Goal: Task Accomplishment & Management: Manage account settings

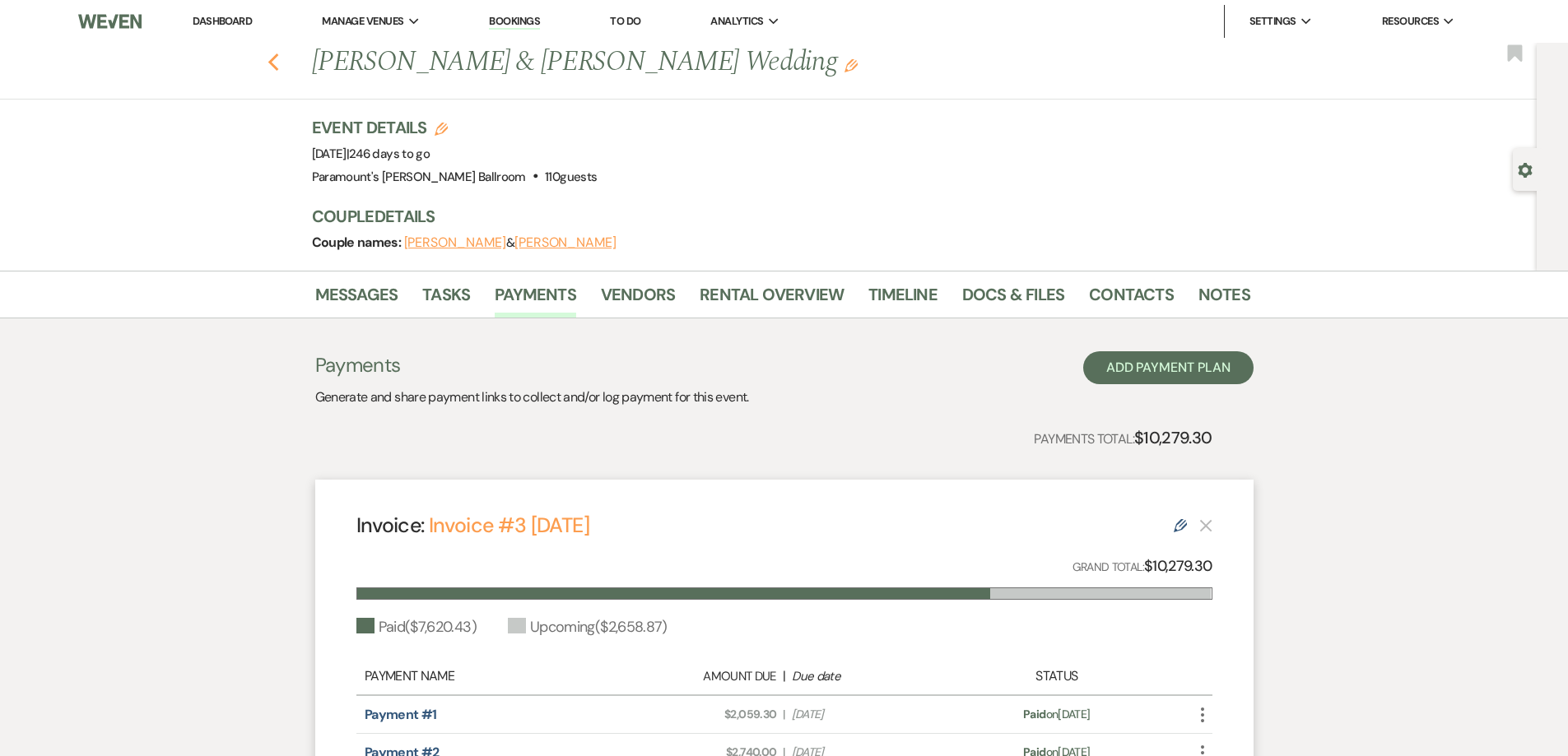
click at [280, 62] on icon "Previous" at bounding box center [274, 62] width 12 height 20
select select "8"
select select "11"
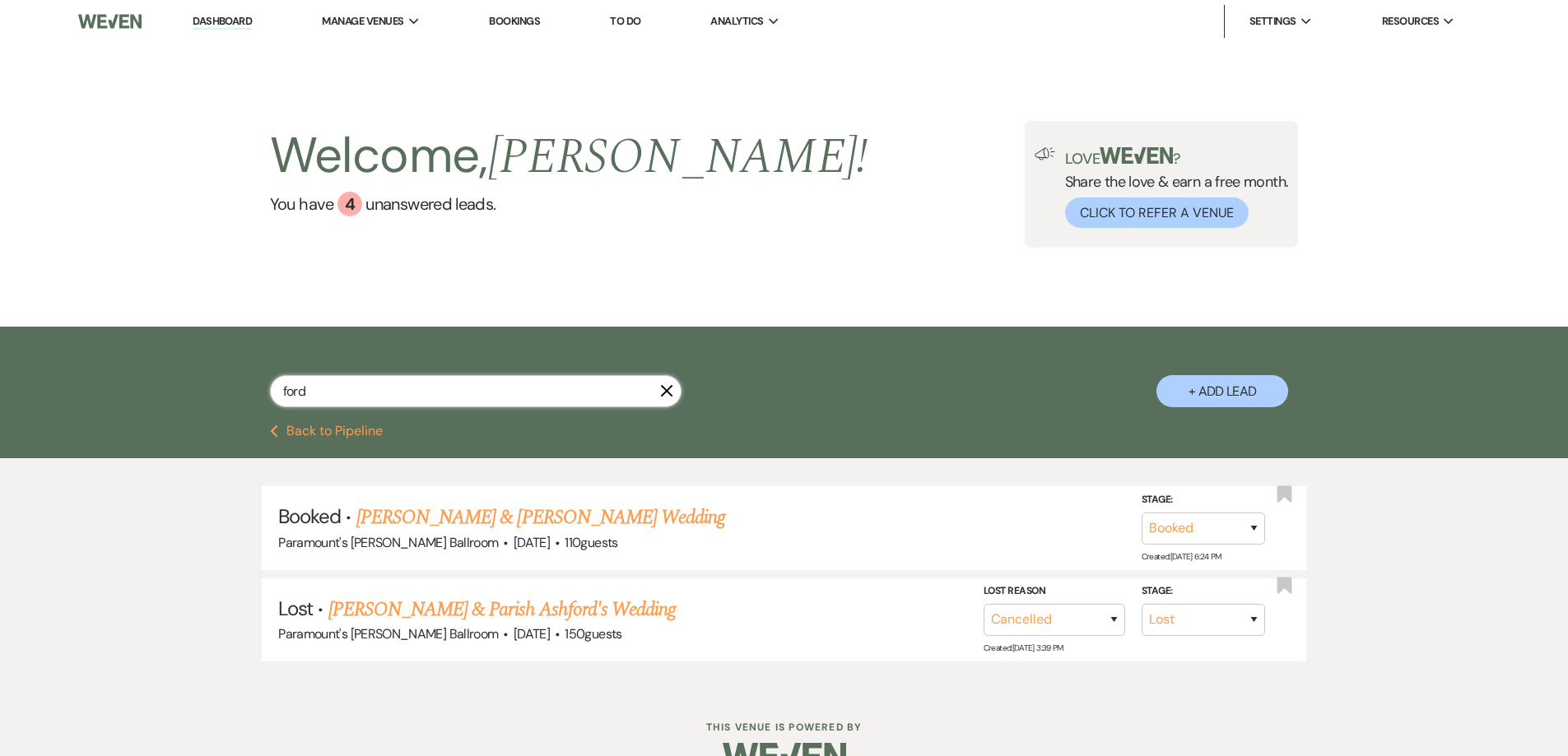
drag, startPoint x: 318, startPoint y: 398, endPoint x: 212, endPoint y: 393, distance: 106.1
click at [212, 399] on div "ford X + Add Lead" at bounding box center [784, 378] width 1186 height 86
type input "[PERSON_NAME]"
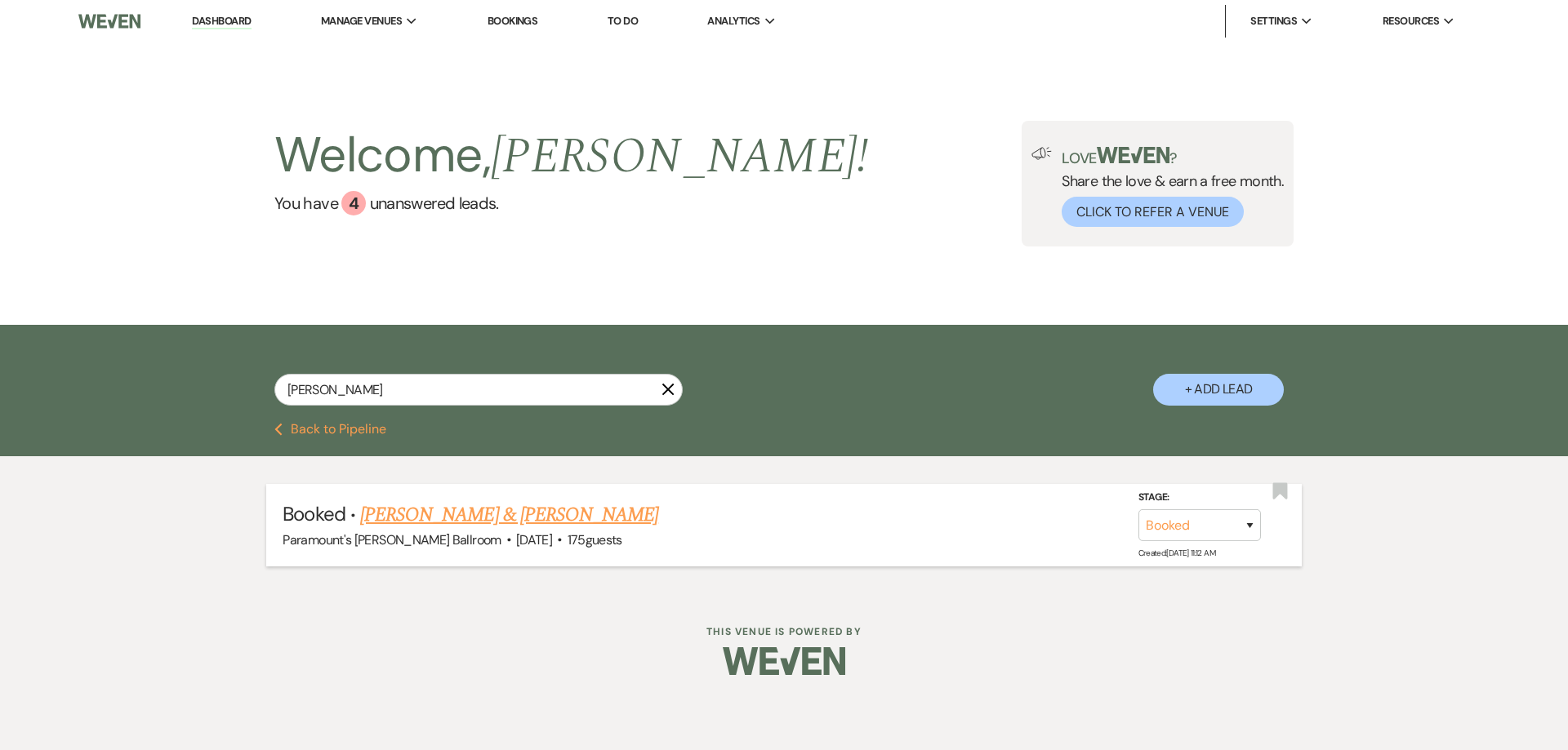
click at [490, 520] on link "[PERSON_NAME] & [PERSON_NAME]" at bounding box center [508, 515] width 298 height 30
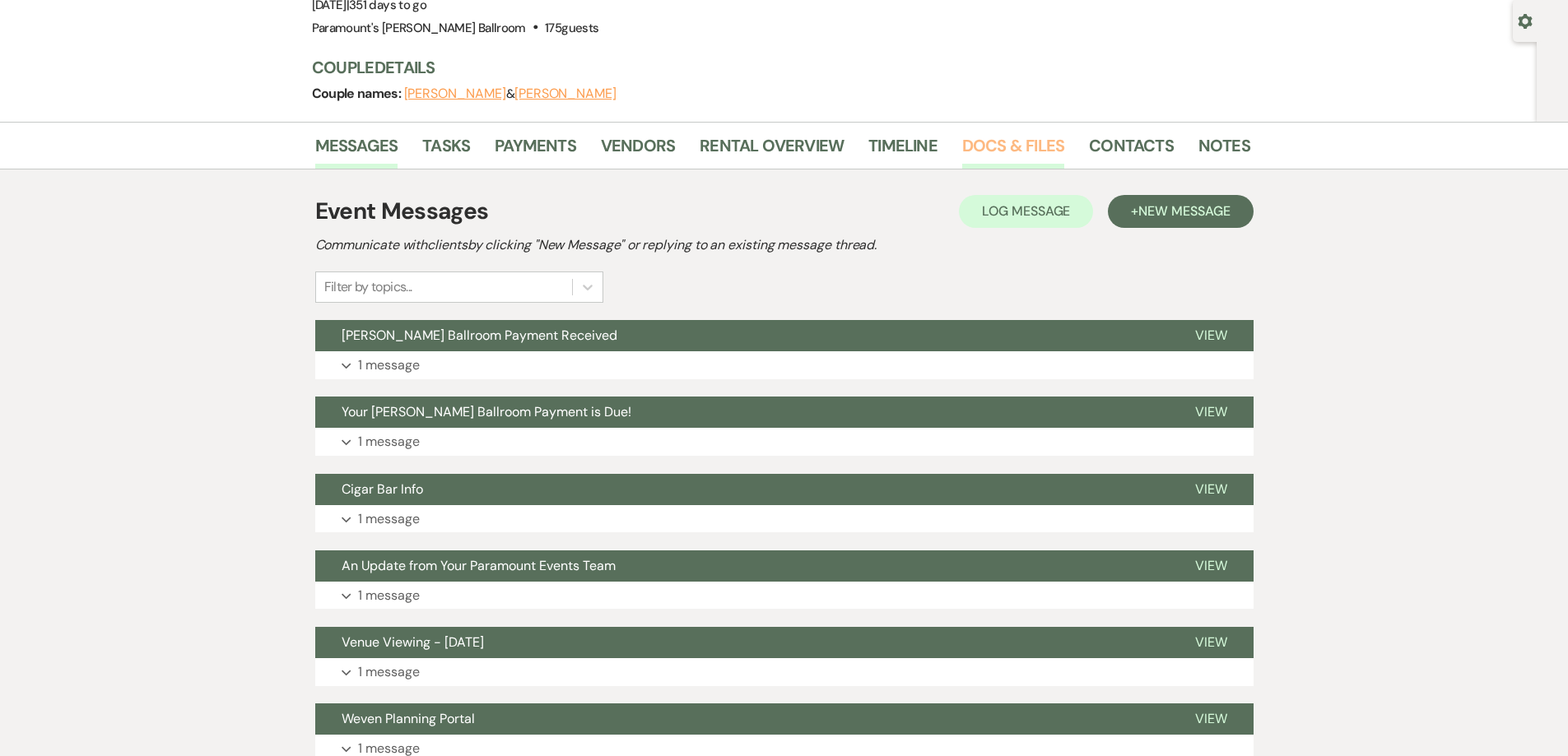
scroll to position [164, 0]
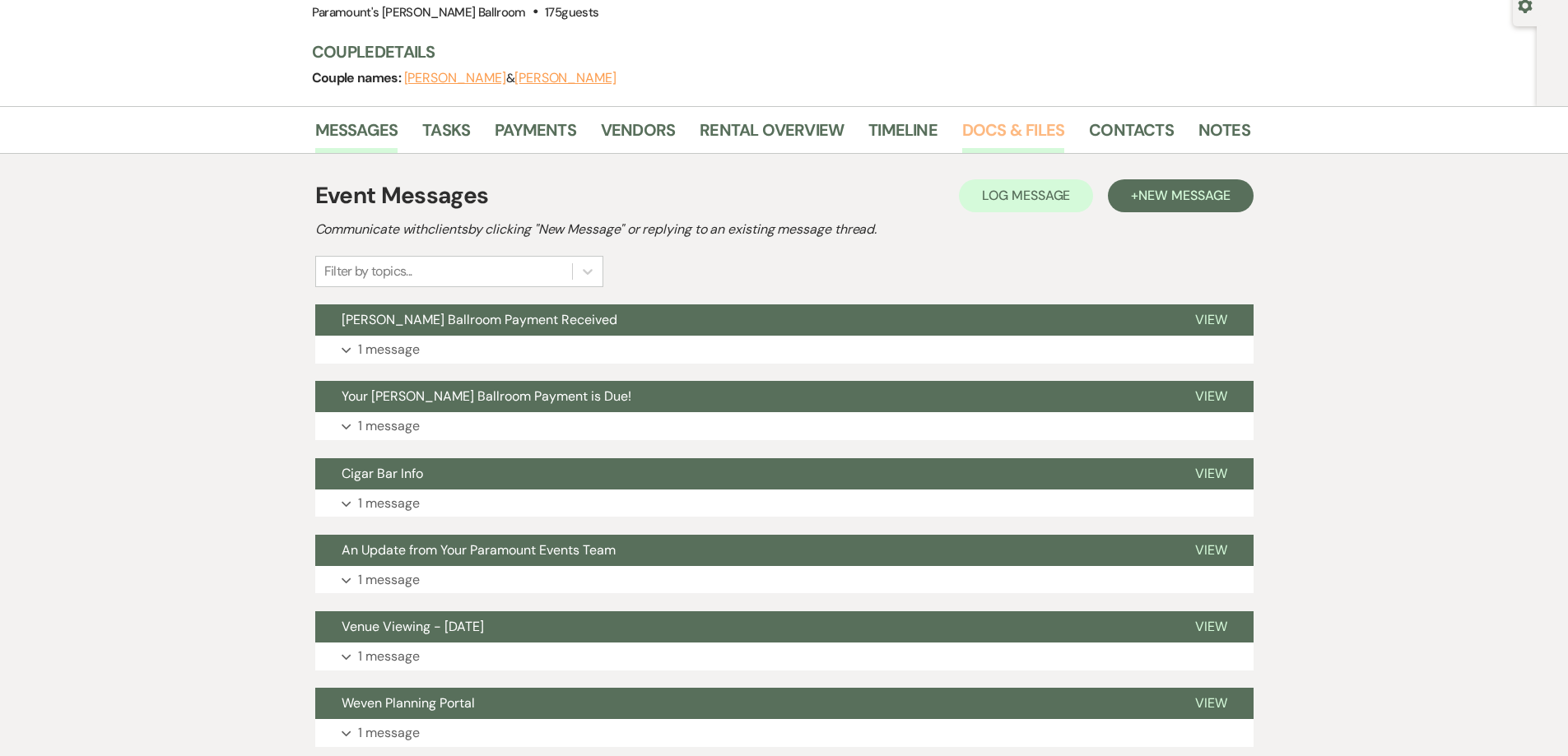
click at [1027, 128] on link "Docs & Files" at bounding box center [1013, 135] width 102 height 36
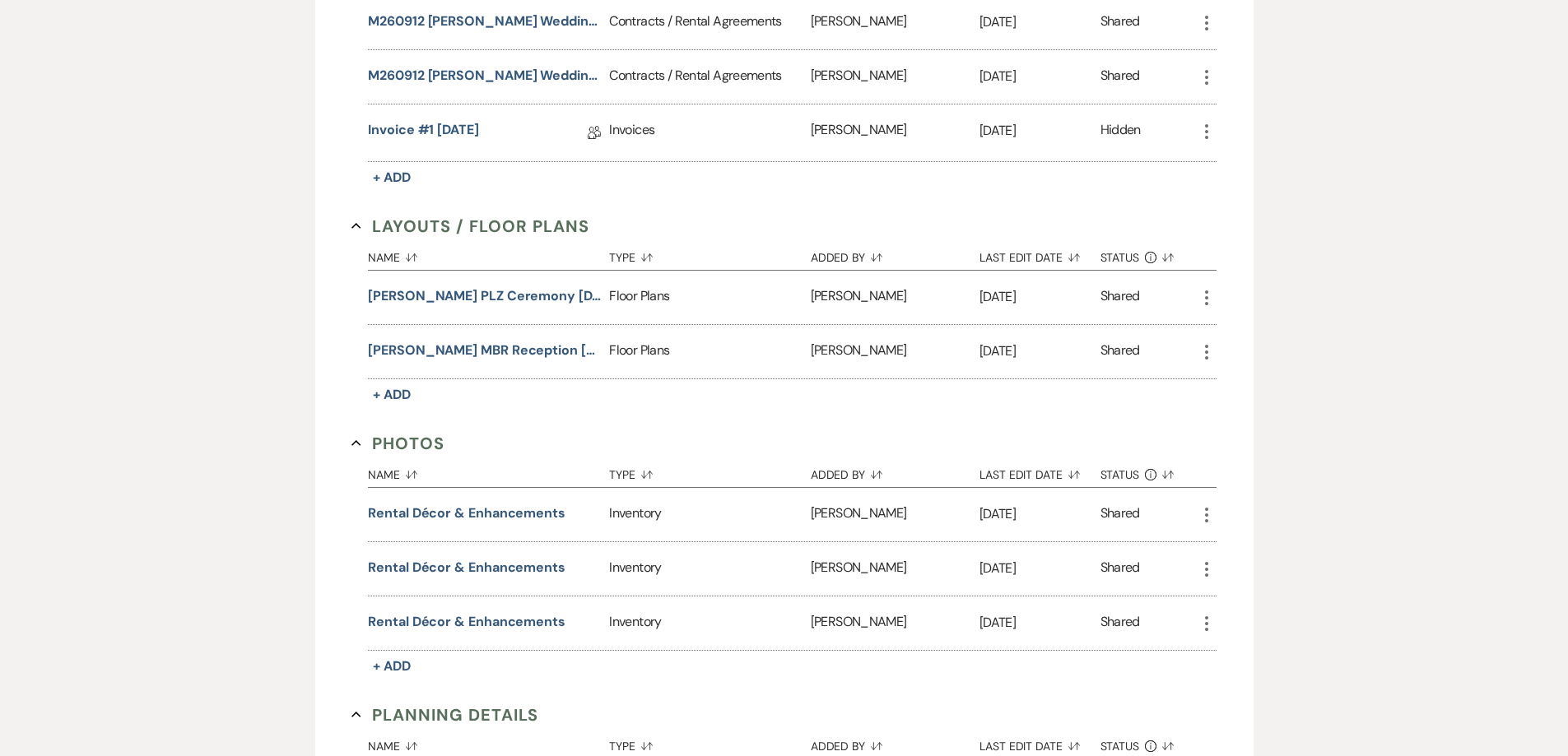
scroll to position [659, 0]
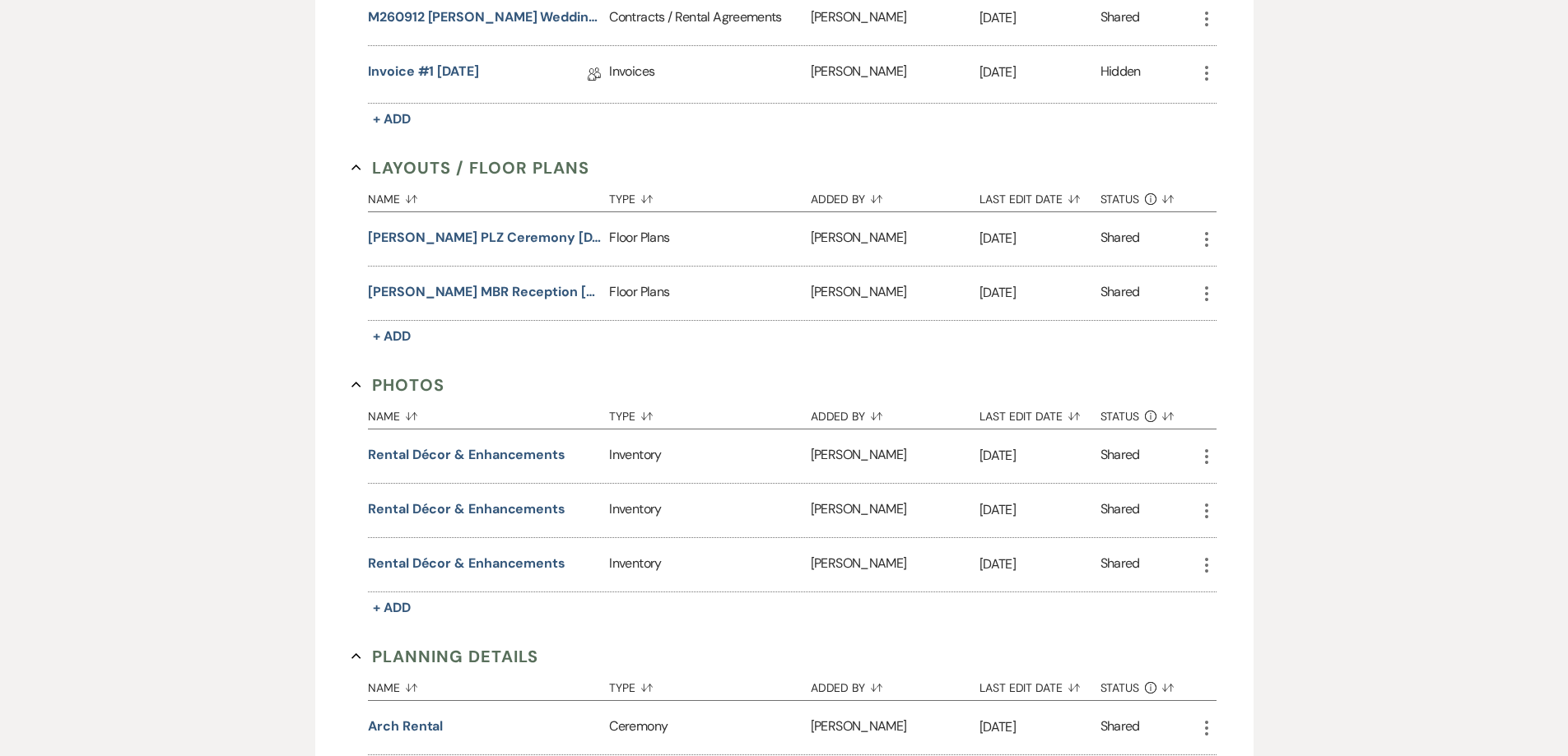
click at [1210, 236] on icon "More" at bounding box center [1206, 239] width 20 height 20
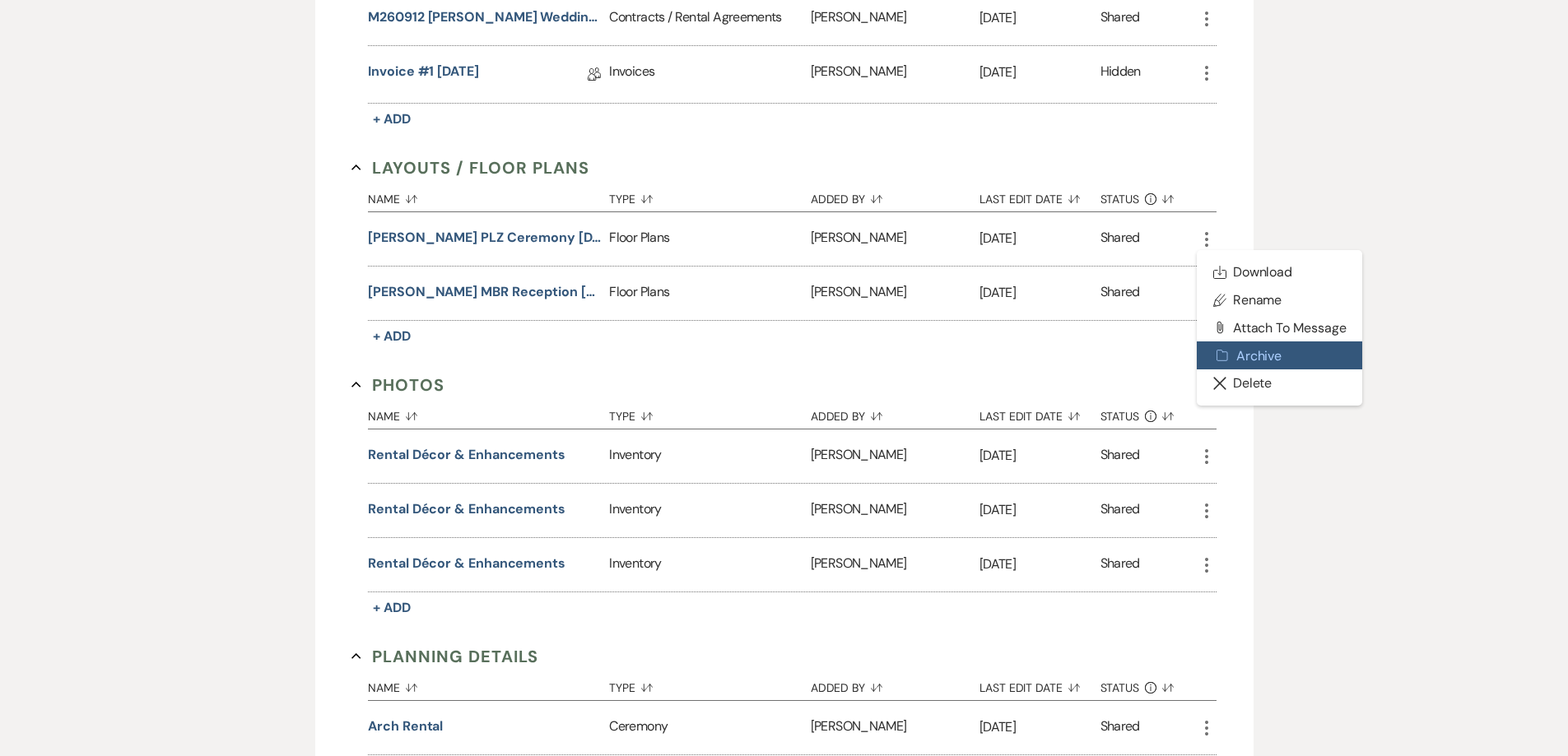
click at [1249, 356] on button "Archive Archive" at bounding box center [1280, 355] width 166 height 28
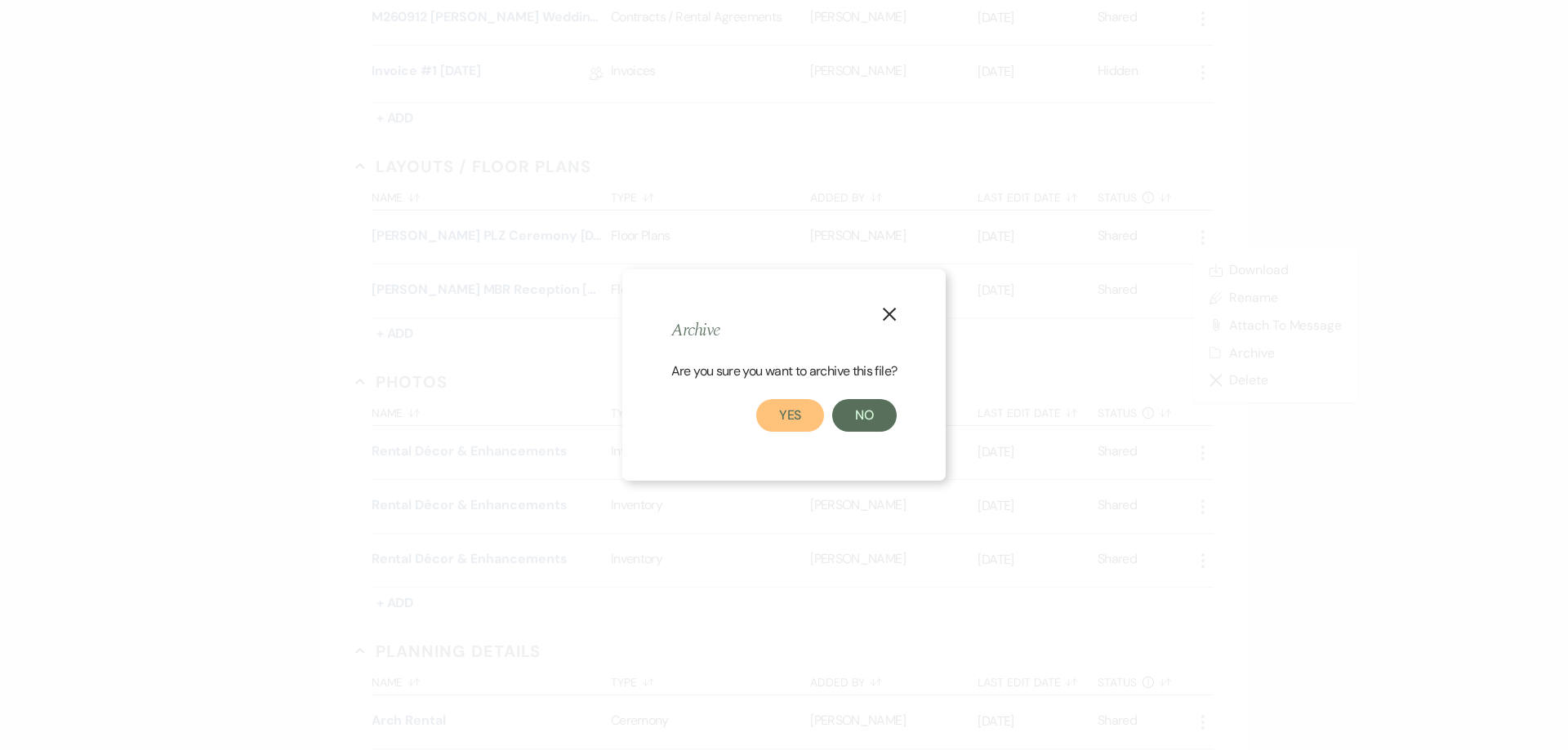
click at [785, 422] on button "Yes" at bounding box center [790, 416] width 69 height 32
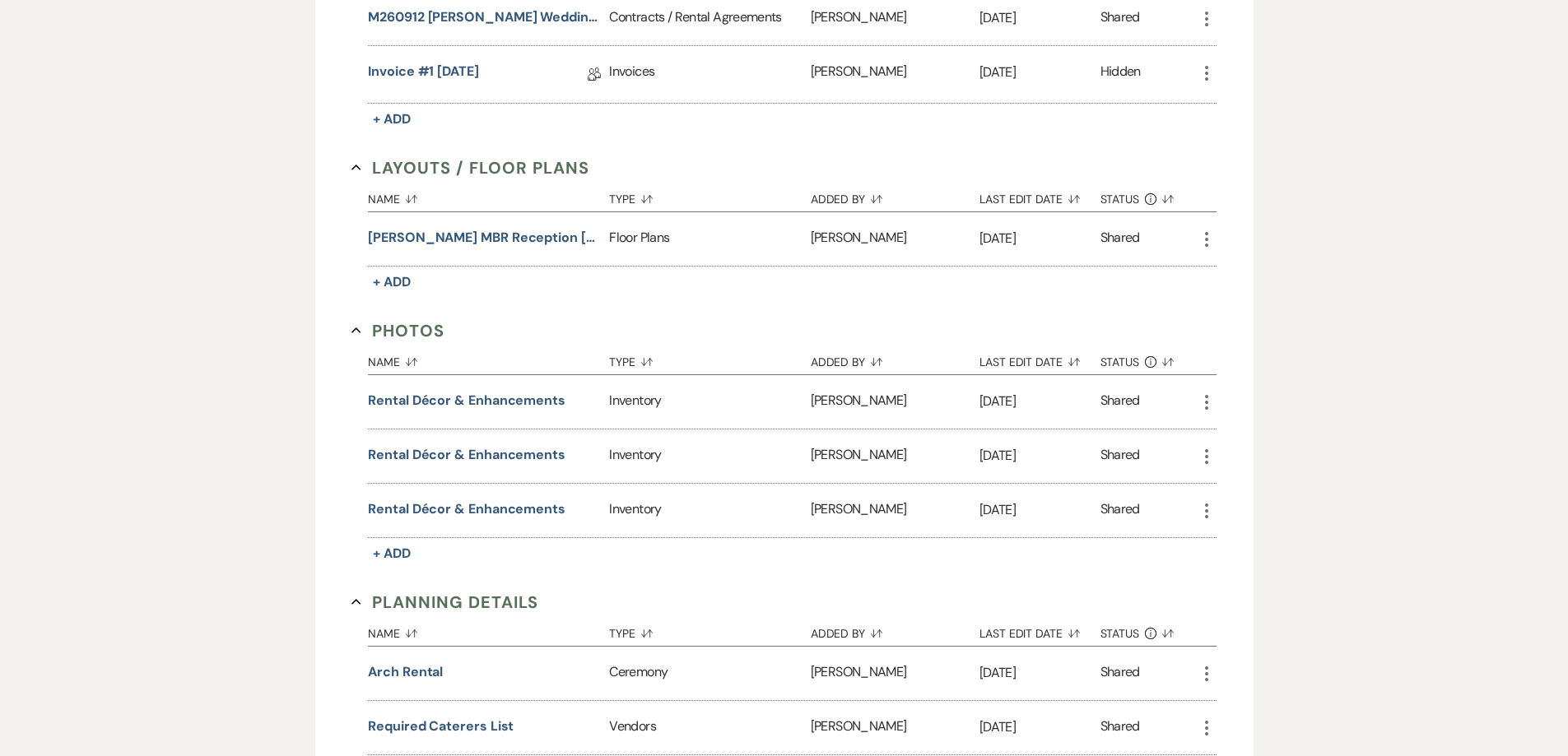
click at [1210, 239] on icon "More" at bounding box center [1206, 239] width 20 height 20
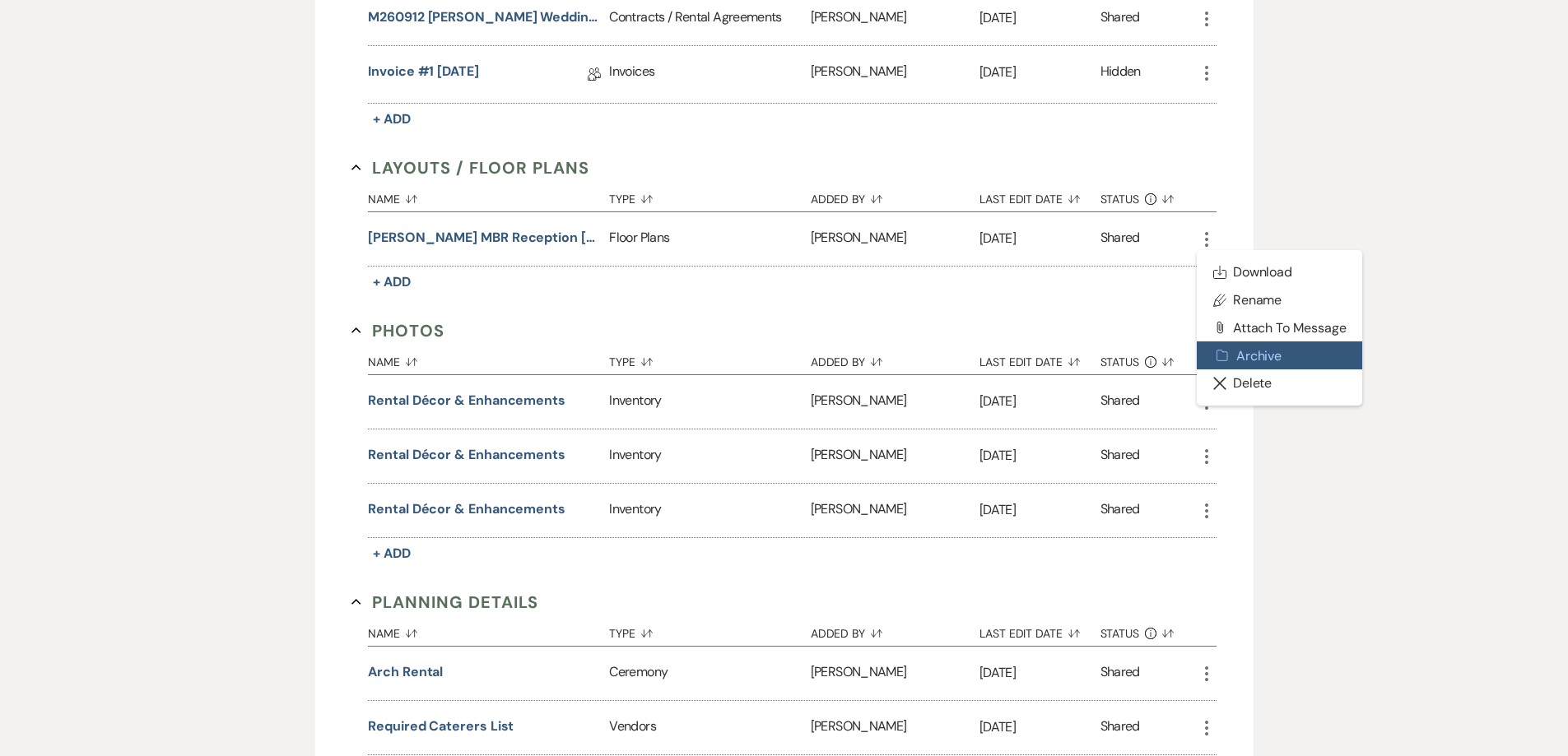
click at [1232, 357] on button "Archive Archive" at bounding box center [1280, 355] width 166 height 28
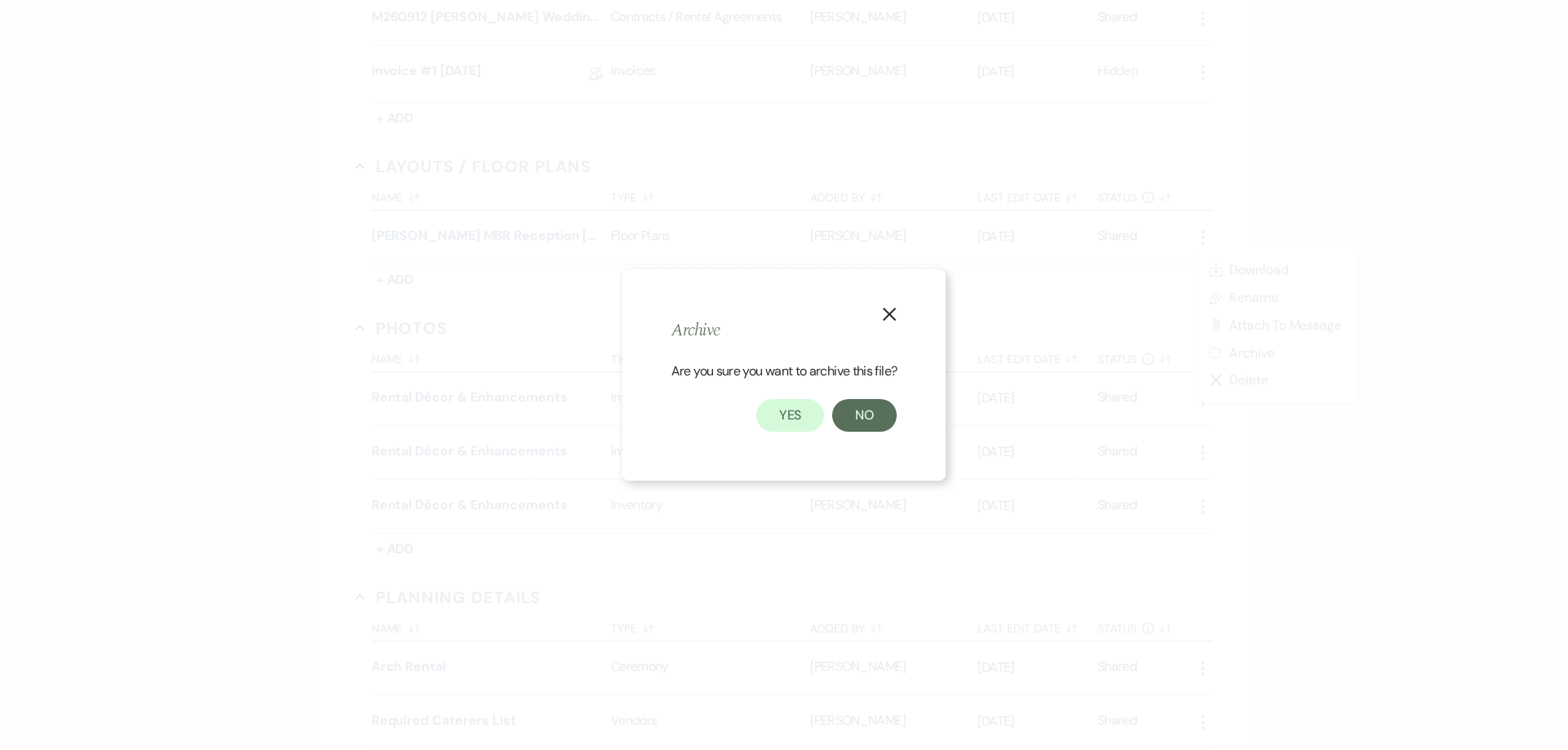
click at [792, 433] on div "X Archive Are you sure you want to archive this file? Yes No" at bounding box center [783, 375] width 323 height 211
click at [786, 425] on button "Yes" at bounding box center [790, 416] width 69 height 32
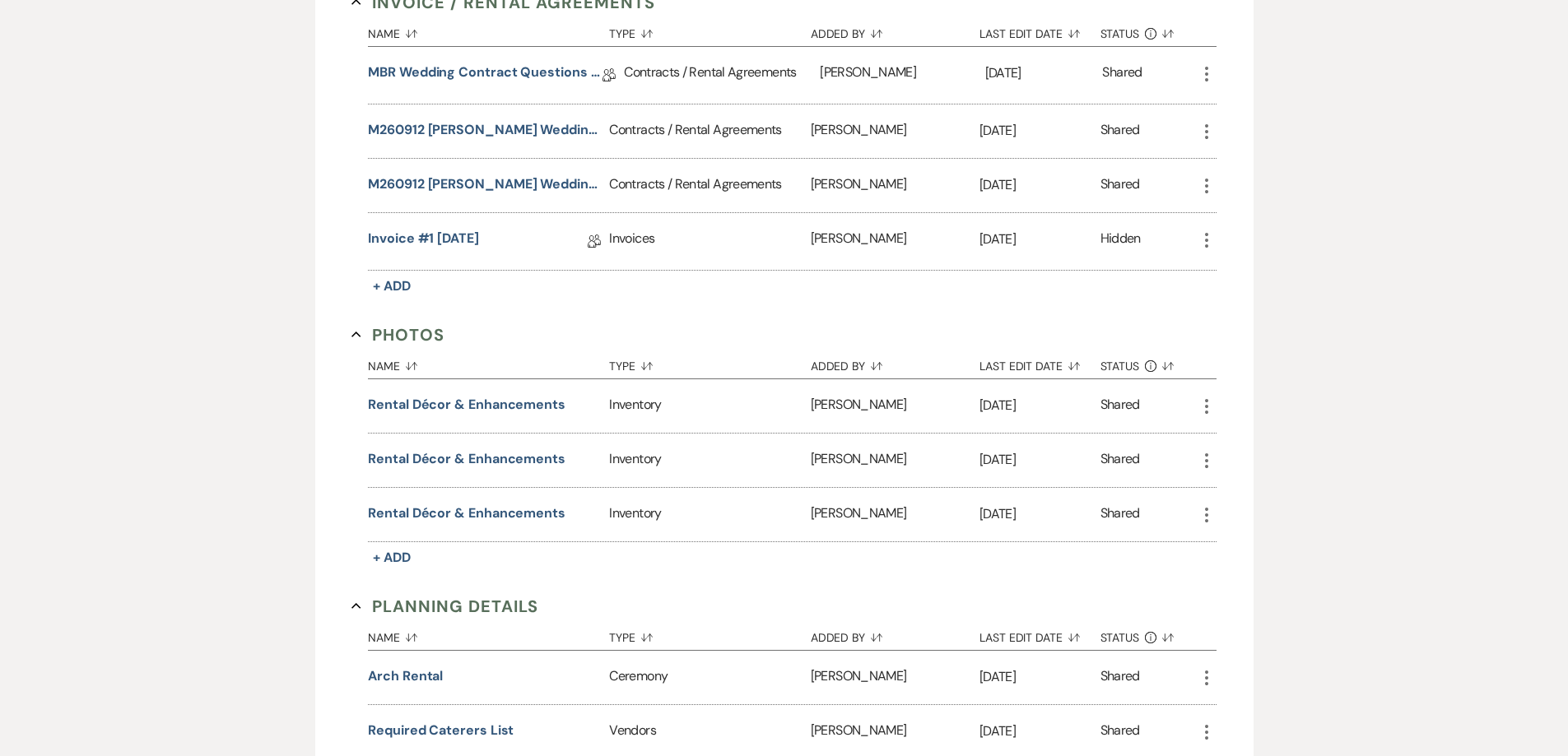
scroll to position [164, 0]
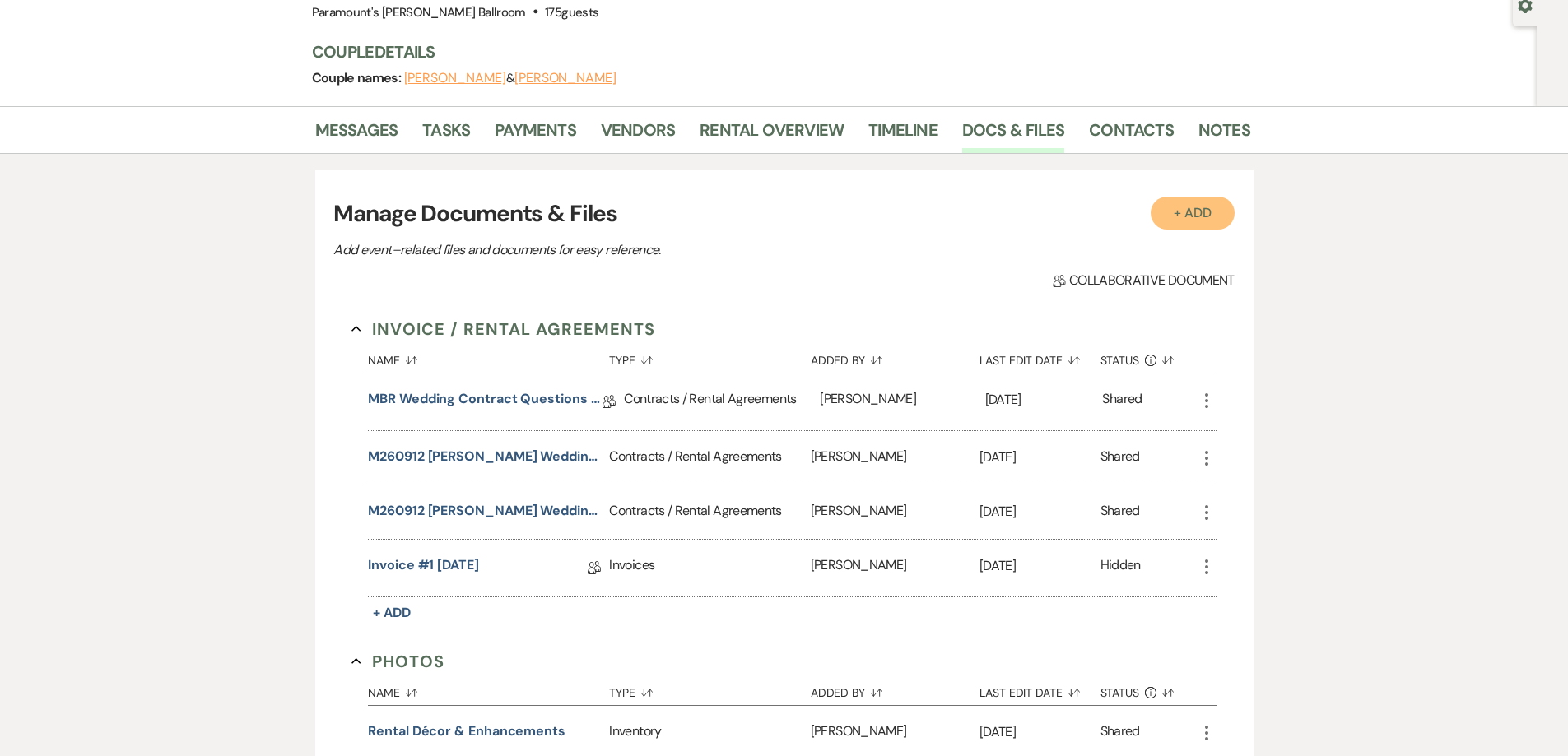
click at [1199, 208] on button "+ Add" at bounding box center [1192, 213] width 84 height 32
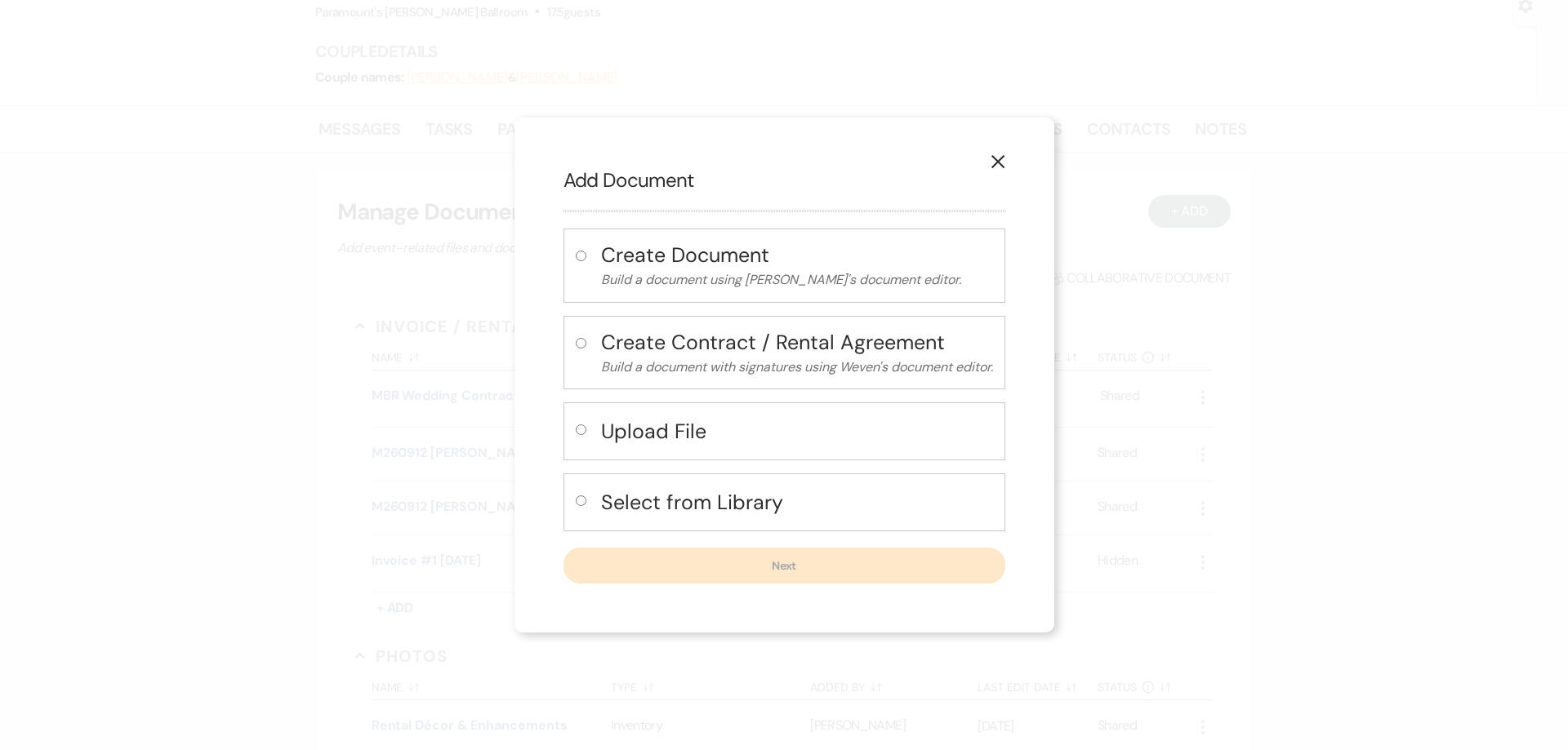
click at [734, 445] on h4 "Upload File" at bounding box center [797, 432] width 392 height 29
radio input "true"
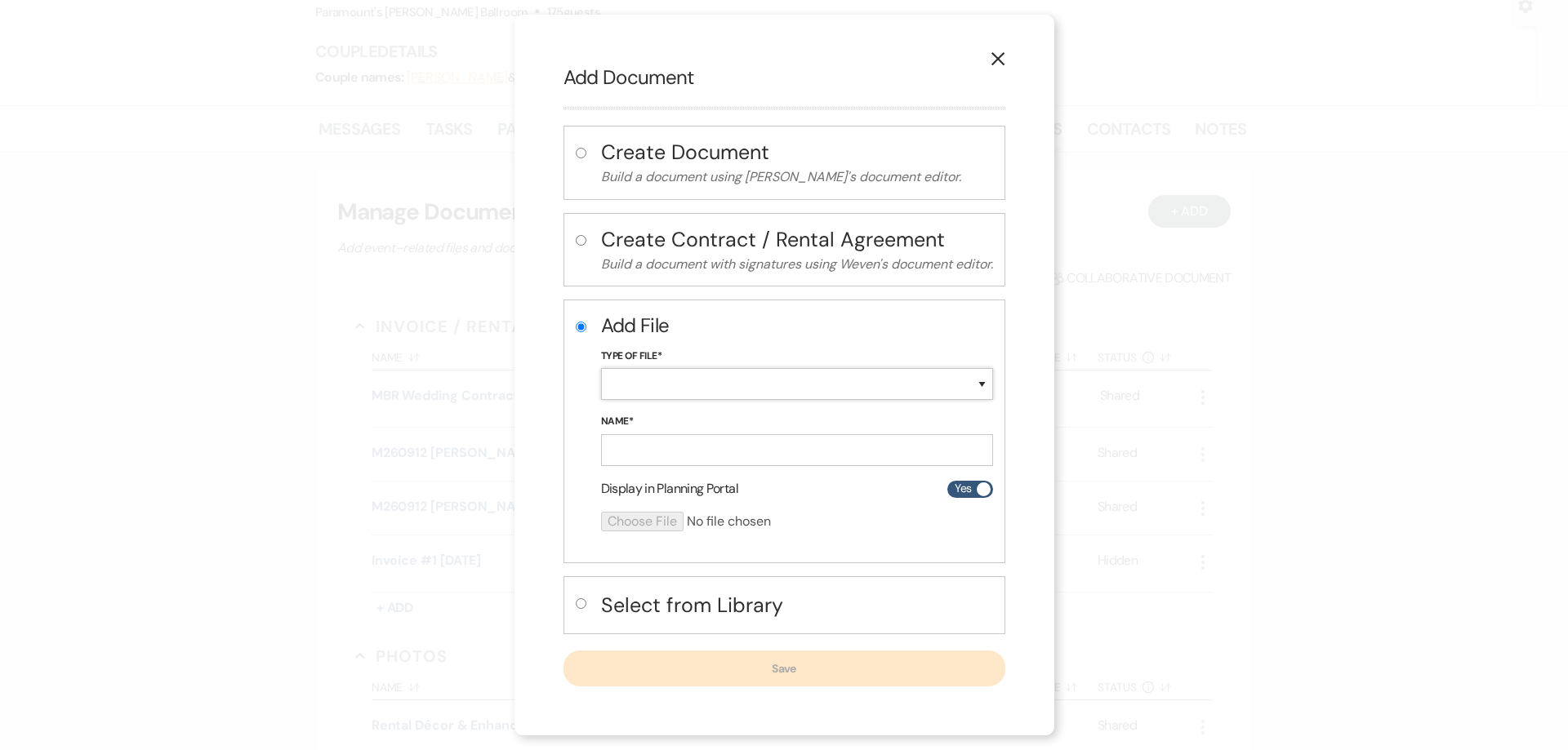
click at [695, 384] on select "Special Event Insurance Vendor Certificate of Insurance Contracts / Rental Agre…" at bounding box center [797, 384] width 392 height 32
select select "24"
click at [601, 368] on select "Special Event Insurance Vendor Certificate of Insurance Contracts / Rental Agre…" at bounding box center [797, 384] width 392 height 32
click at [648, 445] on input "Name*" at bounding box center [797, 451] width 392 height 32
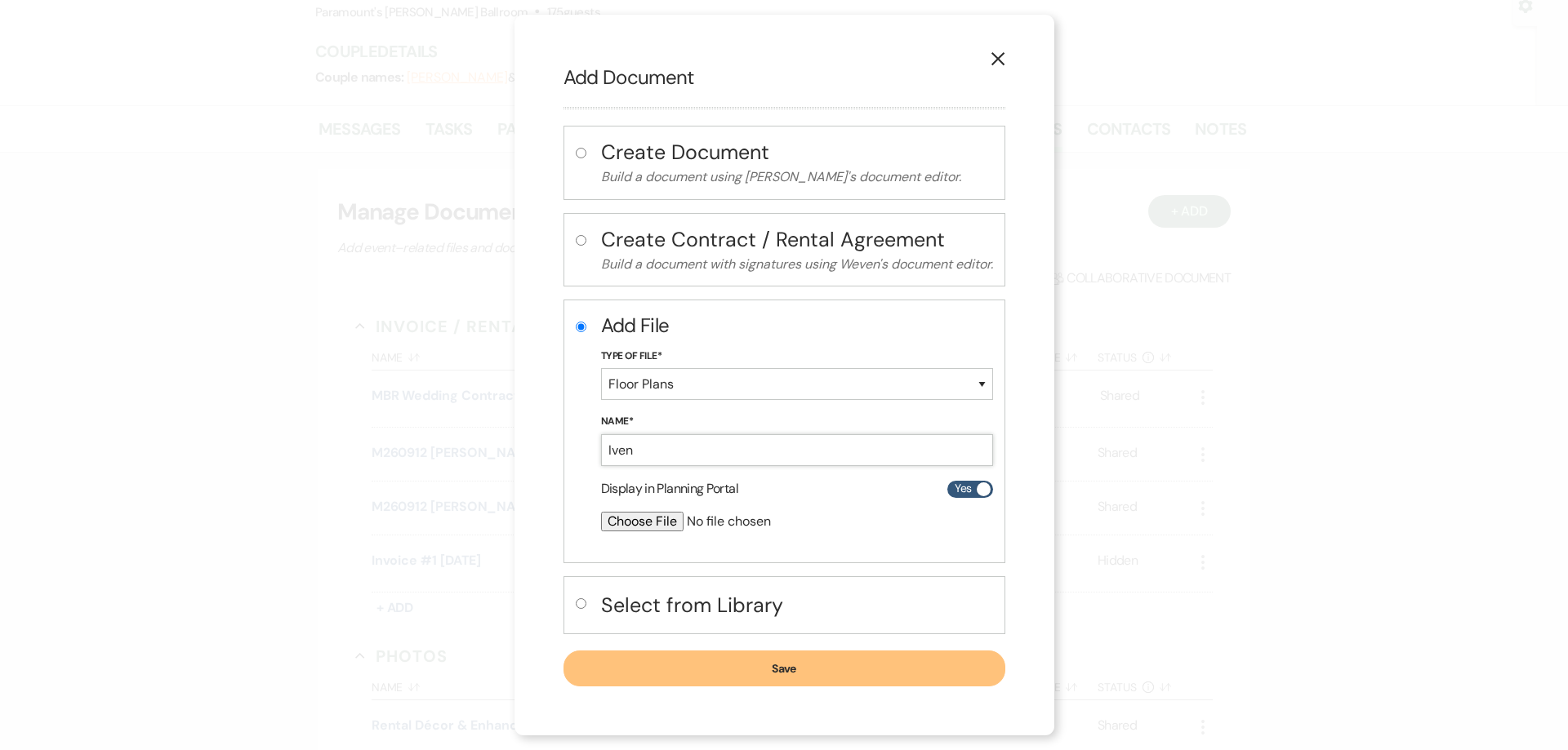
type input "[PERSON_NAME] PLZ Ceremony [DATE]"
click at [619, 518] on input "file" at bounding box center [753, 521] width 305 height 20
type input "C:\fakepath\[PERSON_NAME] PLZ Ceremony [DATE].pdf"
click at [807, 667] on button "Save" at bounding box center [784, 669] width 442 height 36
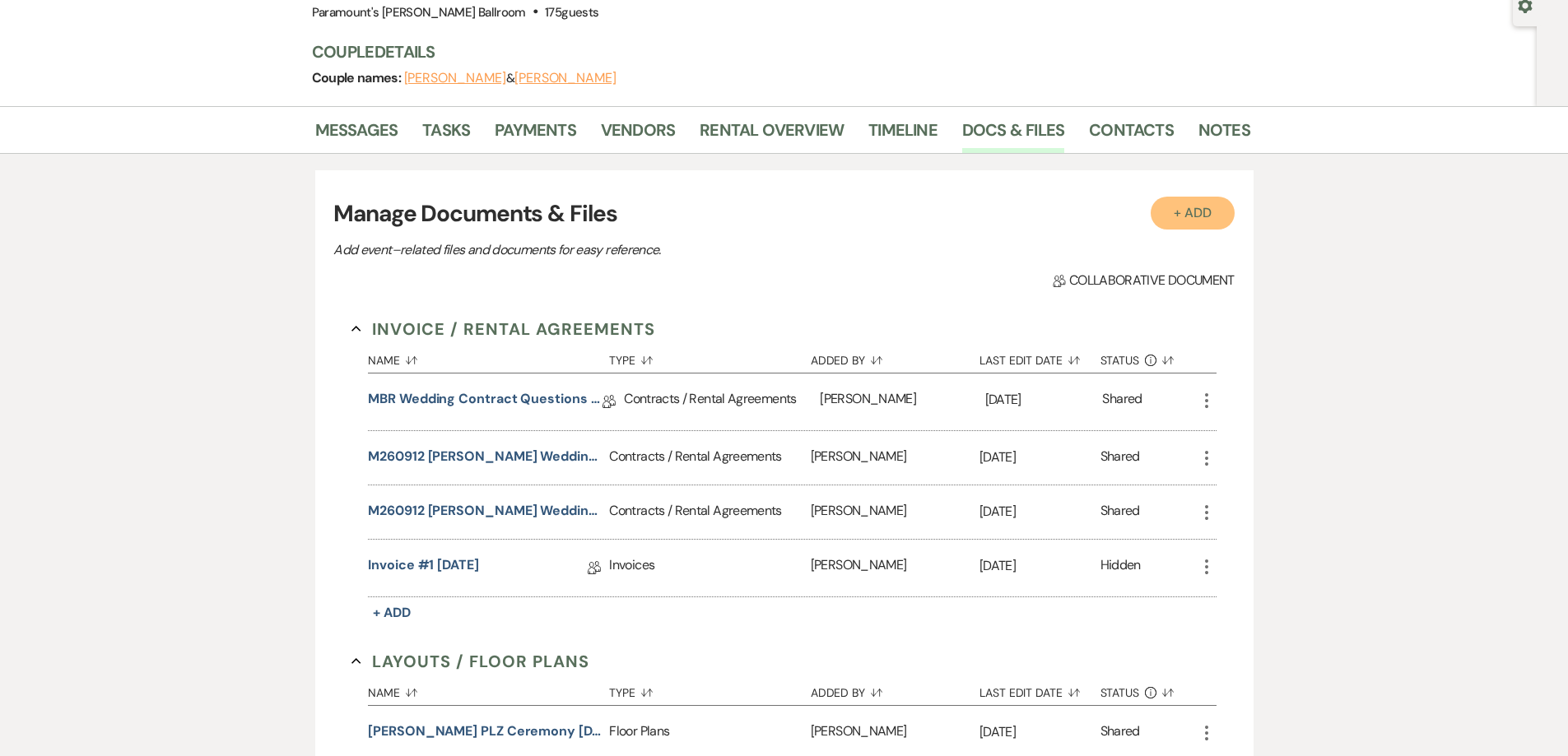
click at [1206, 210] on button "+ Add" at bounding box center [1192, 213] width 84 height 32
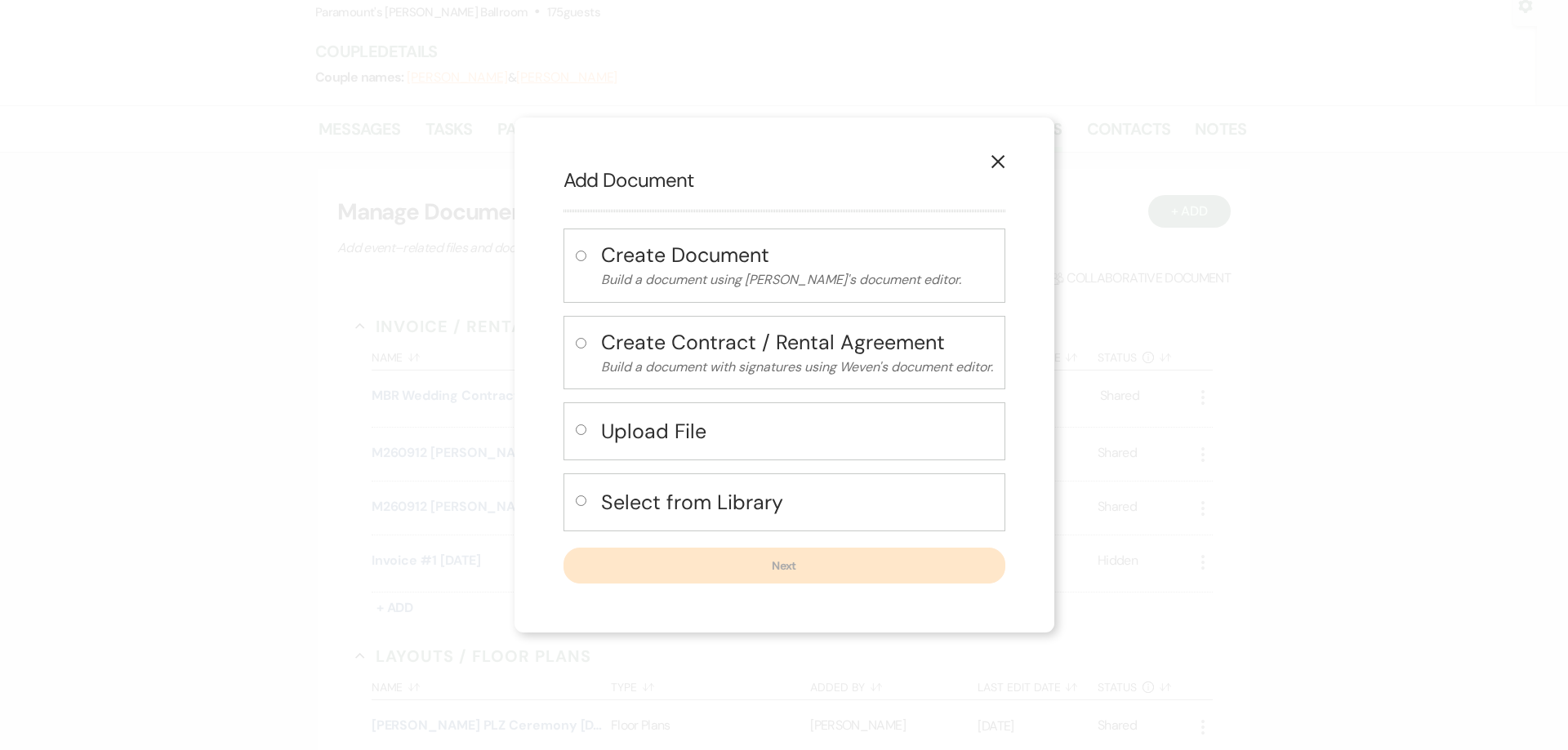
click at [719, 442] on h4 "Upload File" at bounding box center [797, 432] width 392 height 29
radio input "true"
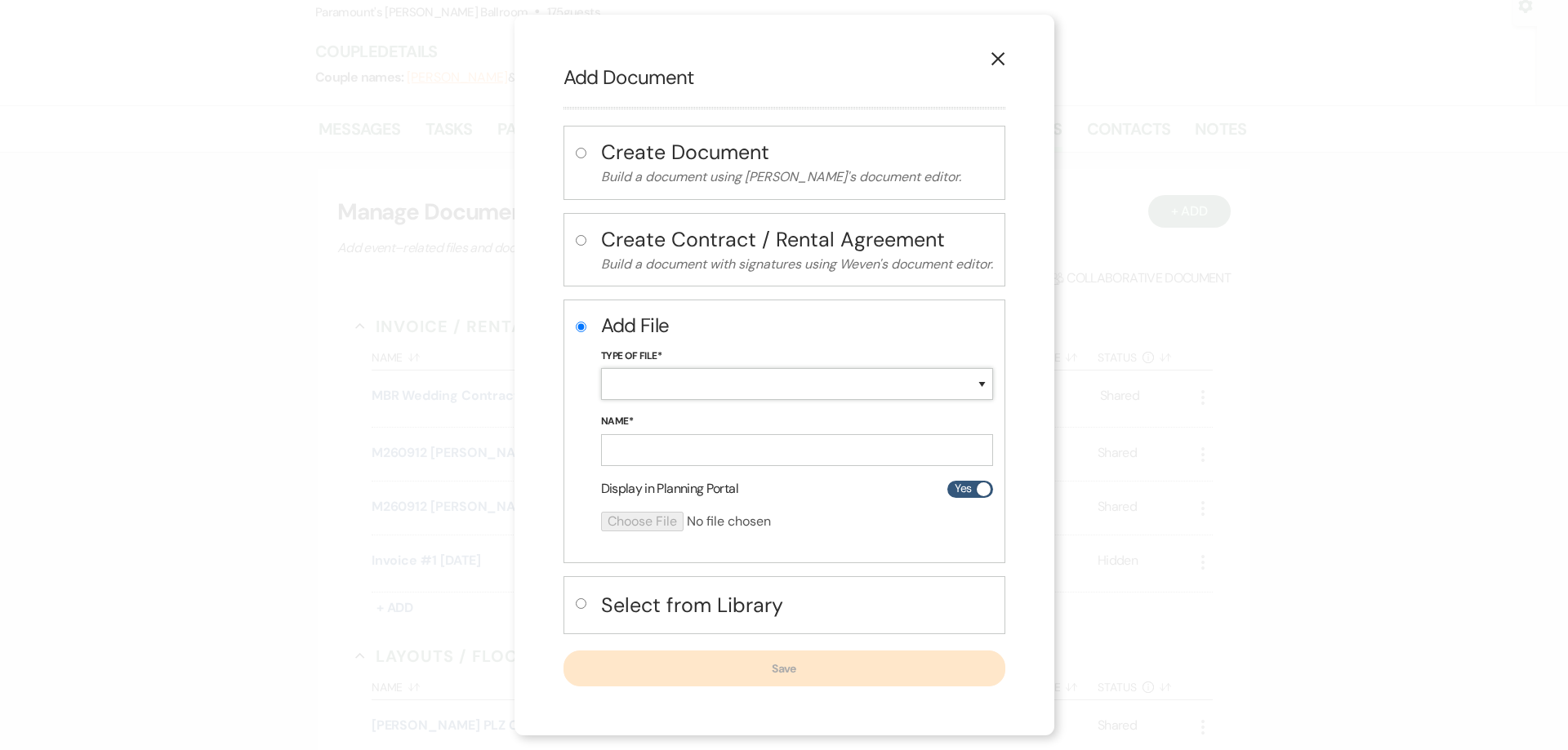
click at [672, 377] on select "Special Event Insurance Vendor Certificate of Insurance Contracts / Rental Agre…" at bounding box center [797, 384] width 392 height 32
select select "24"
click at [601, 368] on select "Special Event Insurance Vendor Certificate of Insurance Contracts / Rental Agre…" at bounding box center [797, 384] width 392 height 32
drag, startPoint x: 675, startPoint y: 460, endPoint x: 673, endPoint y: 451, distance: 9.2
click at [675, 460] on input "Name*" at bounding box center [797, 451] width 392 height 32
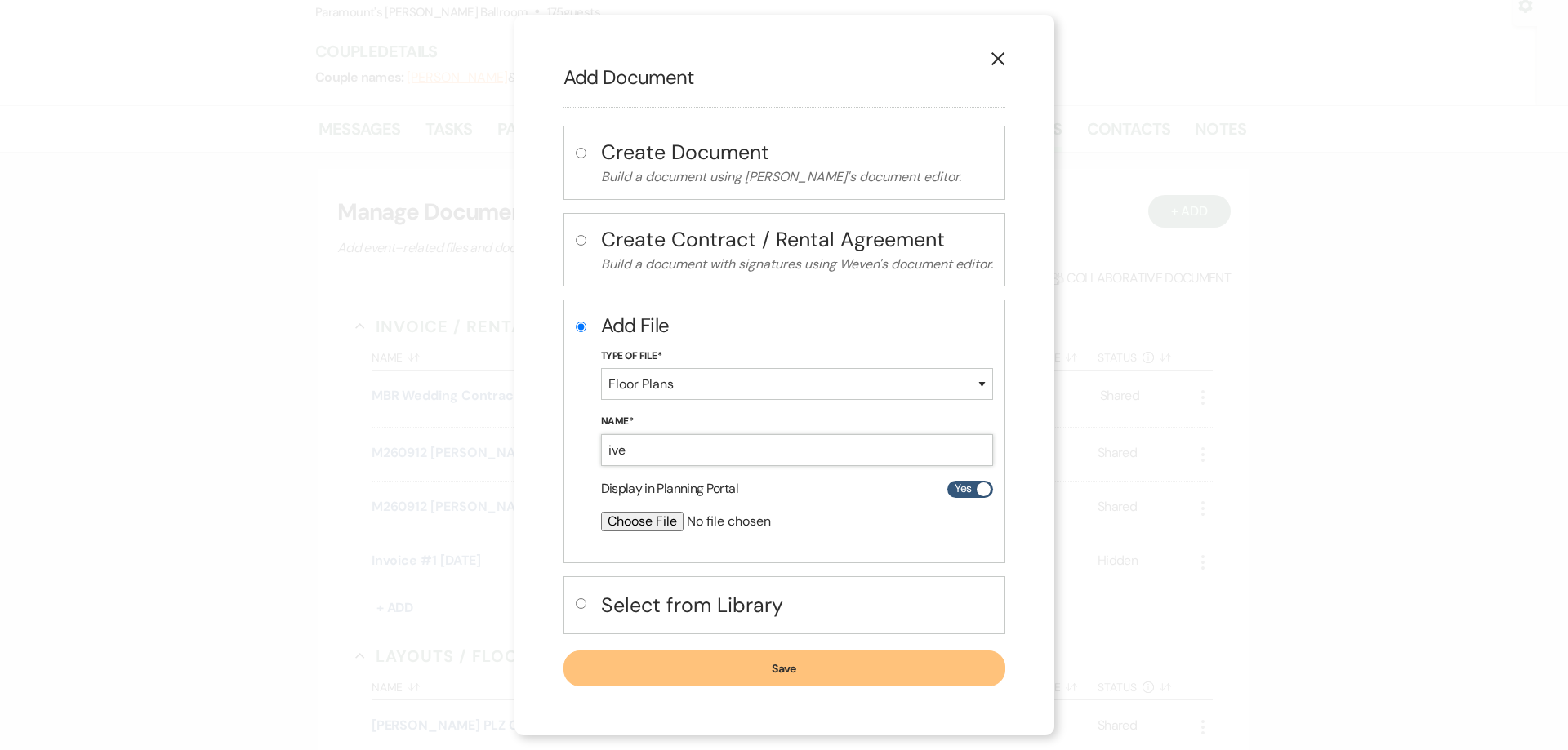
type input "[PERSON_NAME] MBR Reception [DATE]"
click at [657, 515] on input "file" at bounding box center [753, 521] width 305 height 20
type input "C:\fakepath\[PERSON_NAME] MBR Reception [DATE].pdf"
click at [855, 670] on button "Save" at bounding box center [784, 669] width 442 height 36
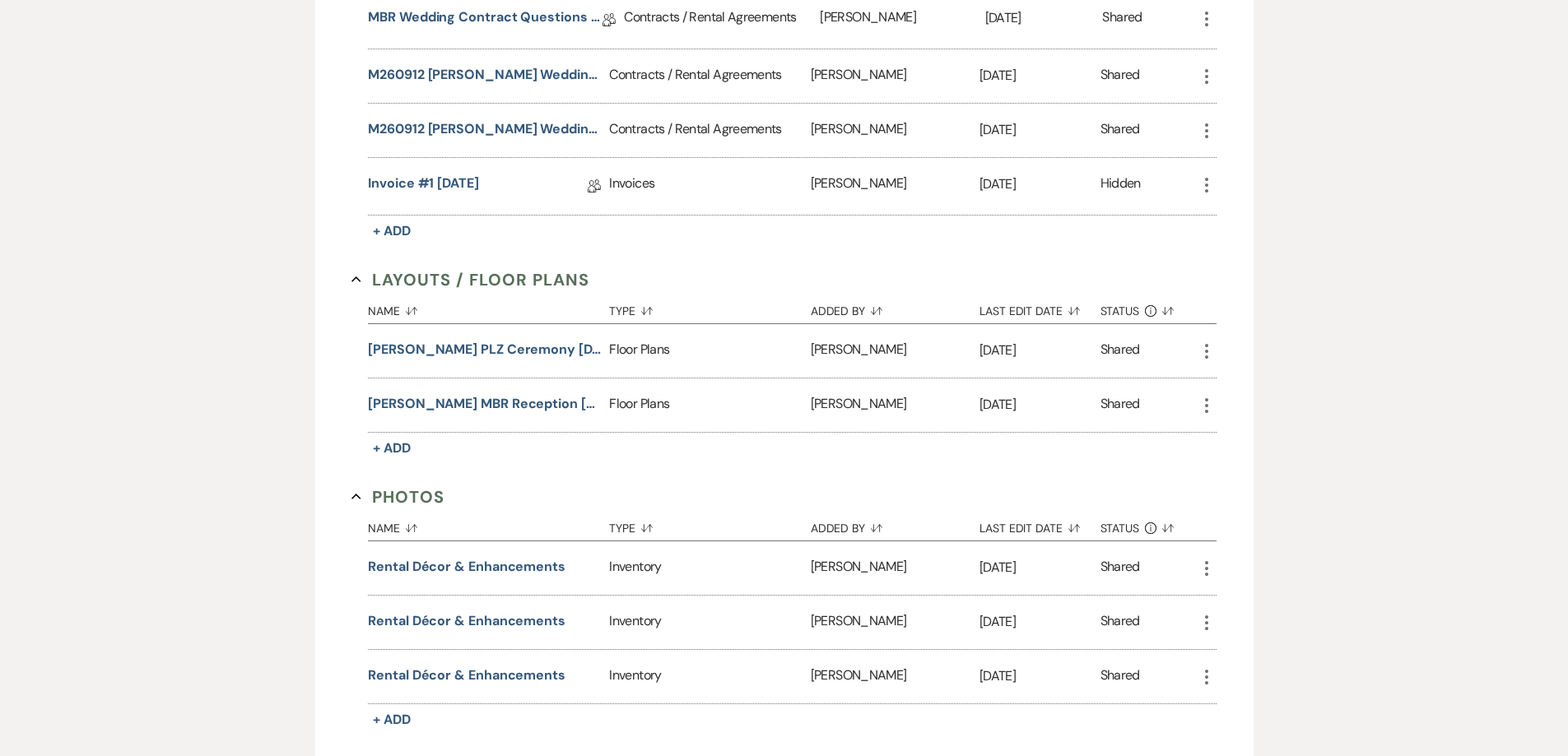
scroll to position [741, 0]
